Goal: Transaction & Acquisition: Purchase product/service

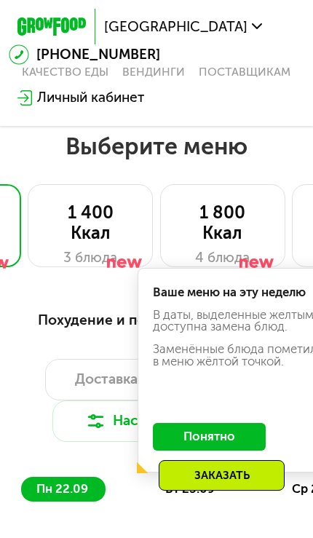
scroll to position [925, 0]
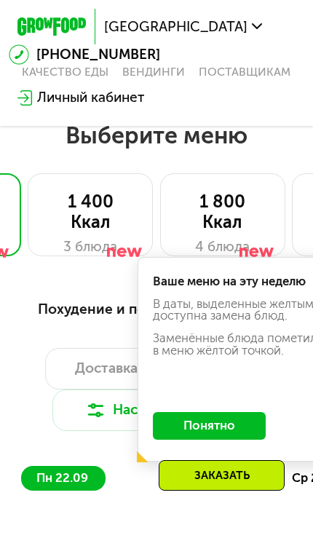
click at [212, 419] on button "Понятно" at bounding box center [209, 426] width 113 height 28
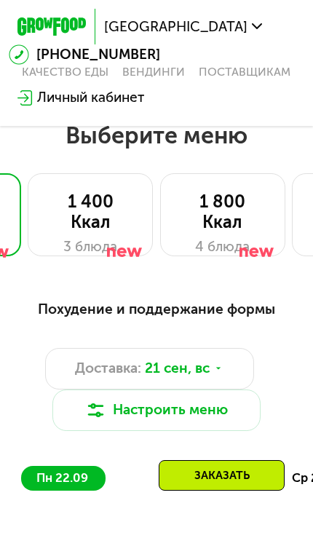
click at [98, 209] on div "1 400 Ккал" at bounding box center [90, 213] width 89 height 42
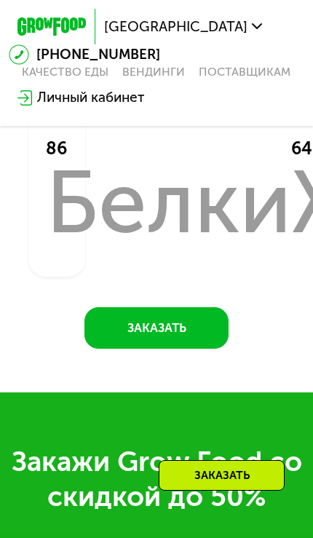
scroll to position [1711, 0]
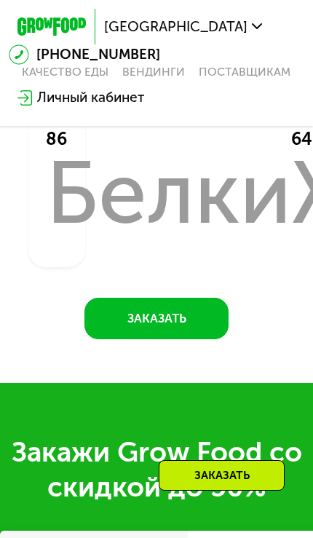
click at [191, 315] on button "Заказать" at bounding box center [156, 319] width 144 height 42
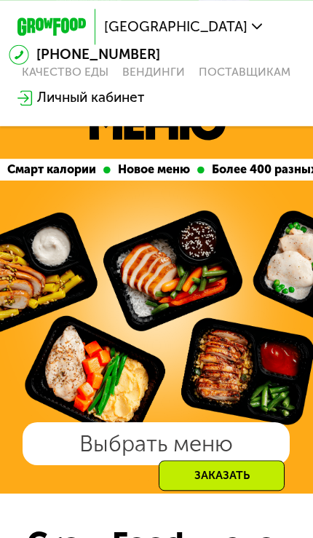
scroll to position [134, 0]
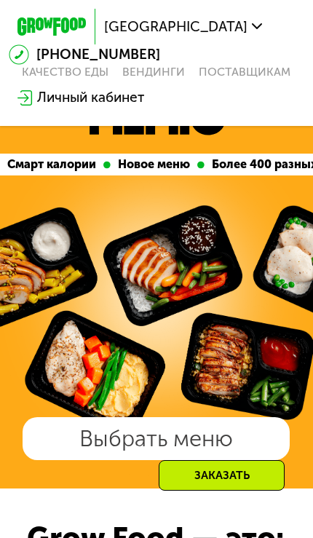
click at [232, 435] on link "Выбрать меню" at bounding box center [156, 438] width 267 height 43
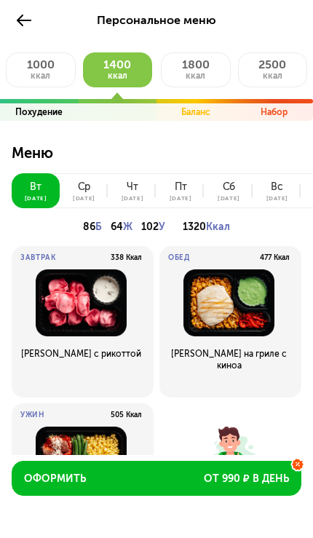
click at [203, 78] on span "ккал" at bounding box center [196, 76] width 20 height 10
